Goal: Information Seeking & Learning: Understand process/instructions

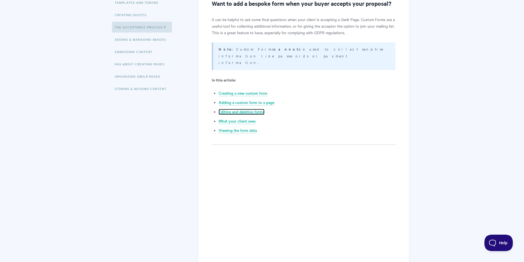
click at [242, 109] on link "Editing and deleting forms" at bounding box center [242, 112] width 46 height 6
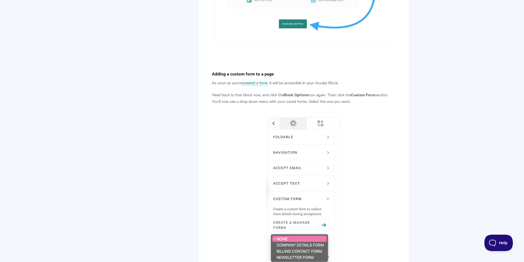
scroll to position [1337, 0]
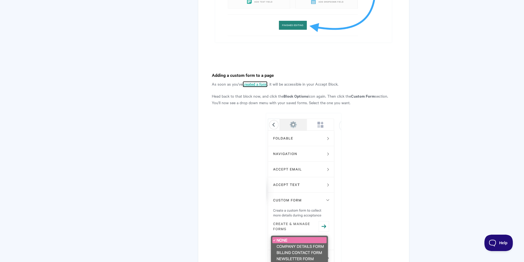
click at [255, 81] on link "created a form" at bounding box center [255, 84] width 25 height 6
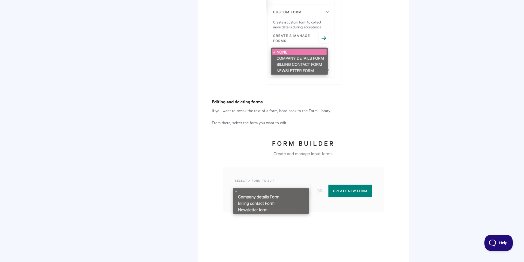
scroll to position [1534, 0]
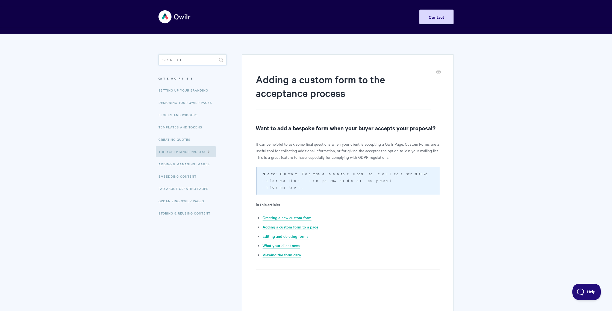
click at [183, 59] on input "Search" at bounding box center [192, 59] width 68 height 11
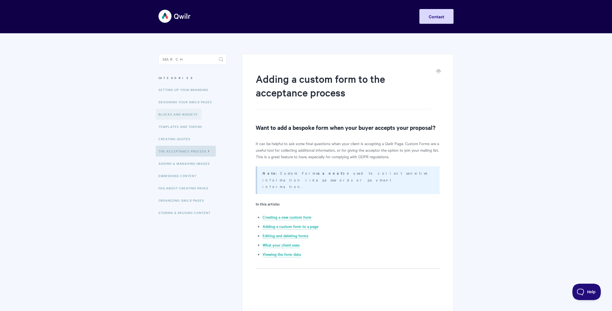
click at [182, 114] on link "Blocks and Widgets" at bounding box center [179, 114] width 46 height 11
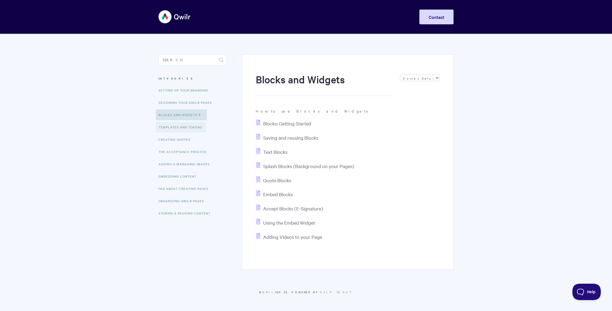
click at [179, 129] on link "Templates and Tokens" at bounding box center [181, 127] width 51 height 11
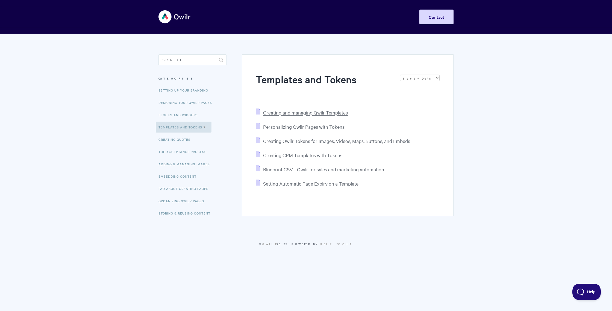
click at [284, 113] on span "Creating and managing Qwilr Templates" at bounding box center [305, 112] width 85 height 6
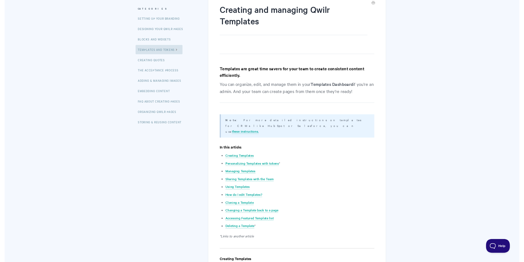
scroll to position [71, 0]
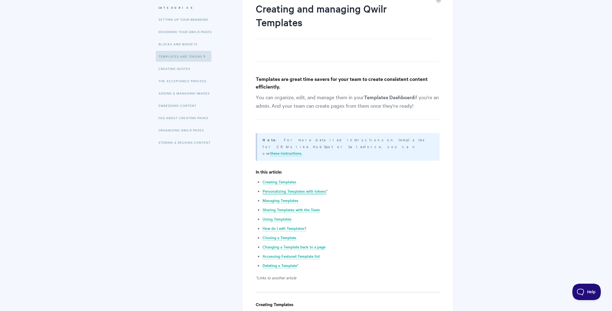
click at [269, 188] on link "Personalizing Templates with tokens" at bounding box center [294, 191] width 64 height 6
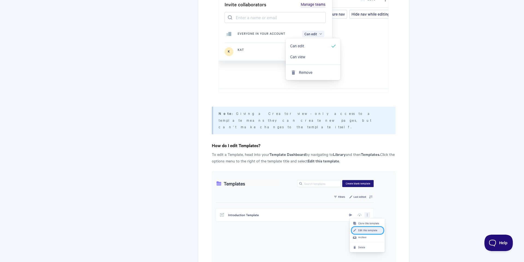
scroll to position [1273, 0]
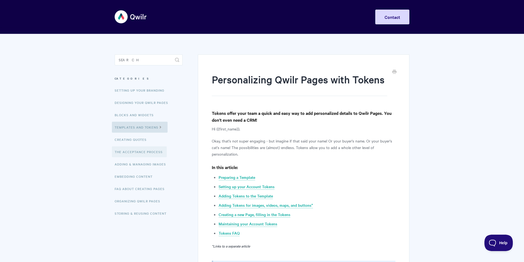
click at [135, 152] on link "The Acceptance Process" at bounding box center [139, 151] width 55 height 11
